Goal: Transaction & Acquisition: Purchase product/service

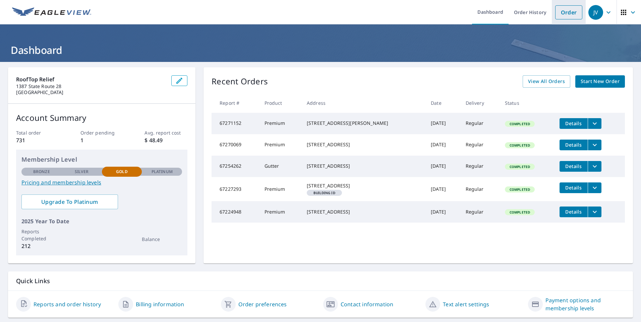
click at [555, 6] on link "Order" at bounding box center [568, 12] width 27 height 14
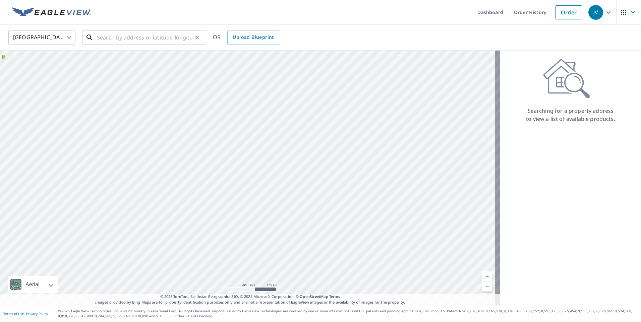
click at [162, 39] on input "text" at bounding box center [144, 37] width 95 height 19
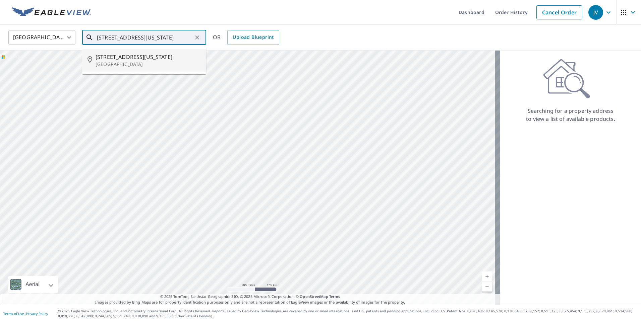
click at [118, 59] on span "[STREET_ADDRESS][US_STATE]" at bounding box center [147, 57] width 105 height 8
type input "[STREET_ADDRESS][US_STATE]"
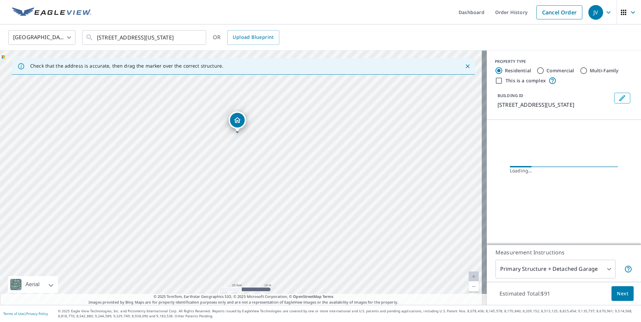
drag, startPoint x: 245, startPoint y: 98, endPoint x: 239, endPoint y: 222, distance: 123.8
click at [239, 226] on div "[STREET_ADDRESS][US_STATE]" at bounding box center [243, 178] width 486 height 255
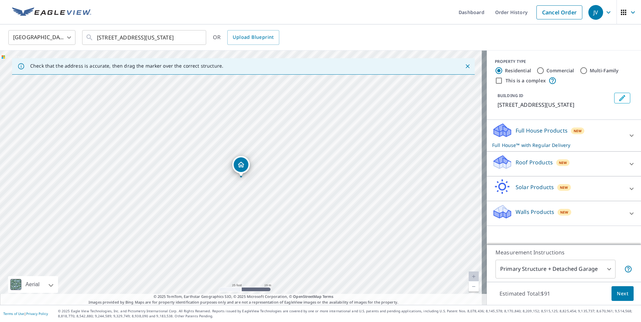
click at [582, 163] on div "Roof Products New" at bounding box center [557, 163] width 131 height 19
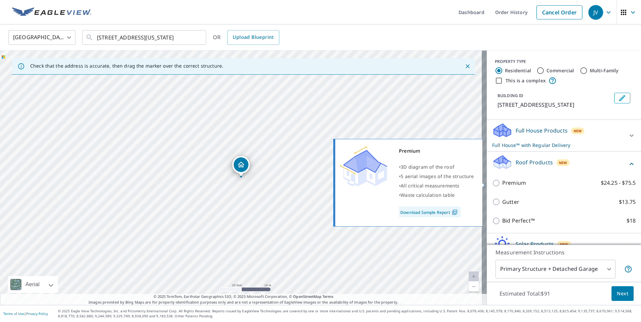
click at [502, 184] on p "Premium" at bounding box center [514, 183] width 24 height 8
click at [501, 184] on input "Premium $24.25 - $75.5" at bounding box center [497, 183] width 10 height 8
checkbox input "true"
checkbox input "false"
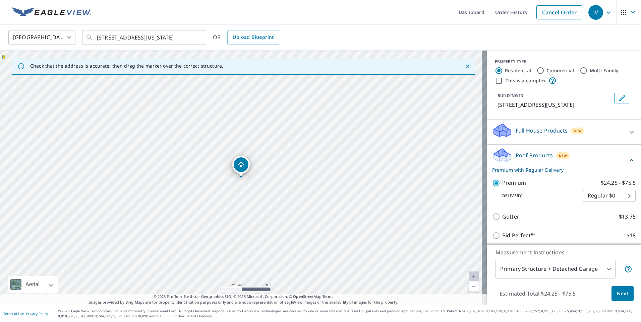
click at [620, 292] on span "Next" at bounding box center [621, 294] width 11 height 8
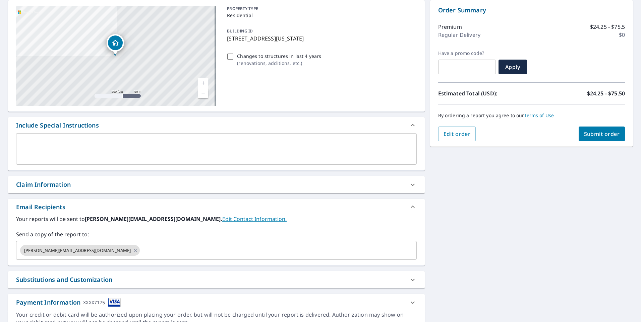
scroll to position [34, 0]
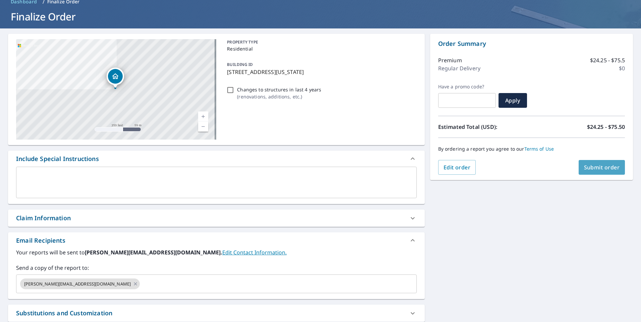
click at [586, 170] on span "Submit order" at bounding box center [602, 167] width 36 height 7
